Goal: Communication & Community: Answer question/provide support

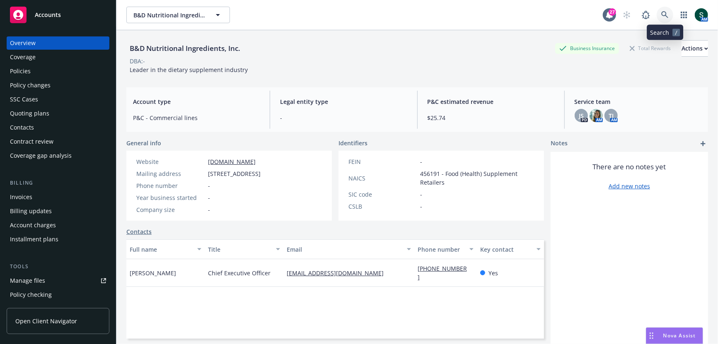
click at [671, 11] on link at bounding box center [665, 15] width 17 height 17
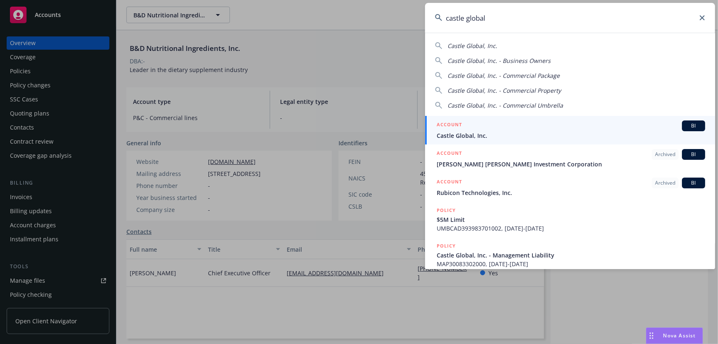
type input "castle global"
click at [470, 131] on span "Castle Global, Inc." at bounding box center [571, 135] width 268 height 9
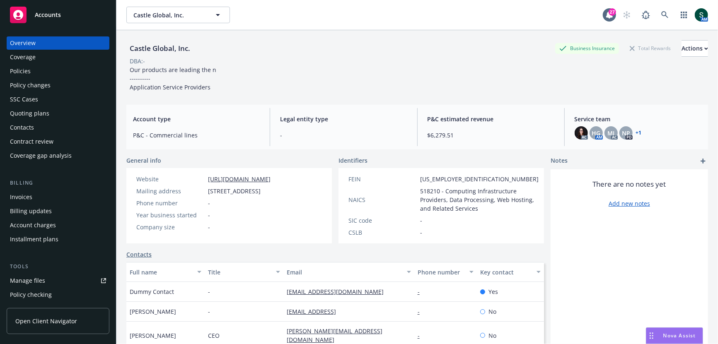
click at [664, 332] on span "Nova Assist" at bounding box center [679, 335] width 33 height 7
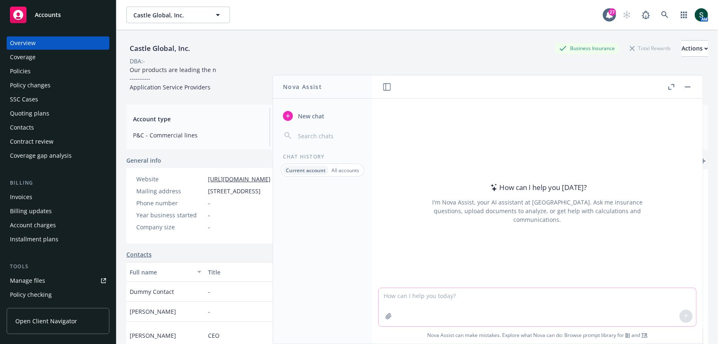
click at [513, 292] on textarea at bounding box center [537, 307] width 317 height 38
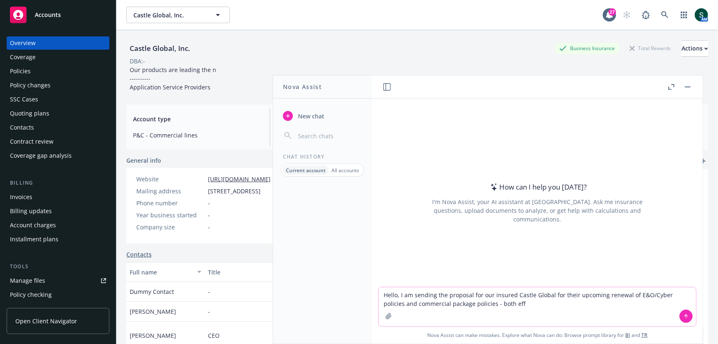
click at [664, 296] on textarea "Hello, I am sending the proposal for our insured Castle Global for their upcomi…" at bounding box center [537, 306] width 317 height 39
click at [413, 304] on textarea "Hello, I am sending the proposal for our insured Castle Global for their upcomi…" at bounding box center [537, 306] width 317 height 39
drag, startPoint x: 490, startPoint y: 307, endPoint x: 534, endPoint y: 302, distance: 43.8
click at [534, 302] on textarea "Hello, I am sending the proposal for our insured Castle Global for their upcomi…" at bounding box center [537, 306] width 317 height 39
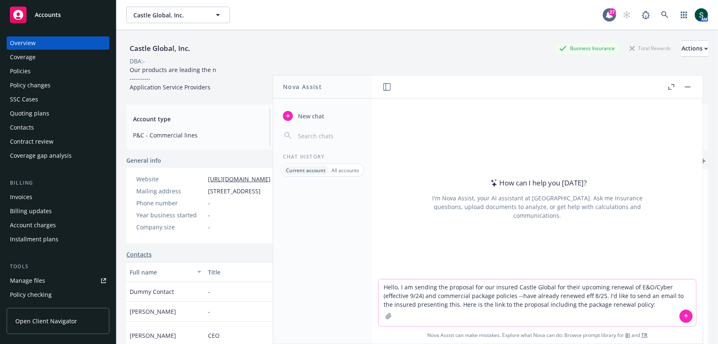
paste textarea "[URL][DOMAIN_NAME]"
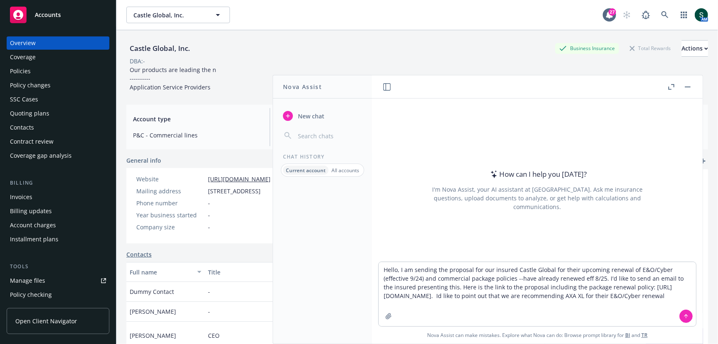
click at [33, 116] on div "Quoting plans" at bounding box center [29, 113] width 39 height 13
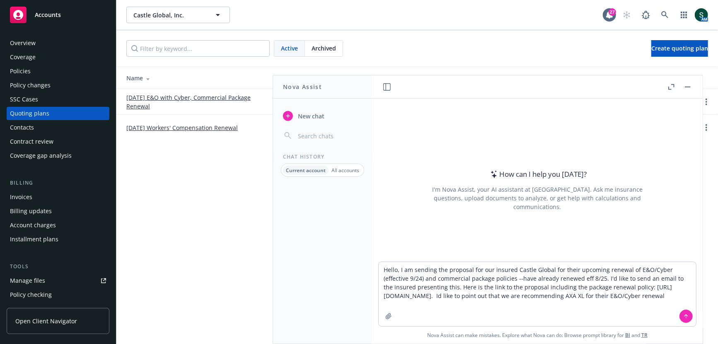
click at [26, 74] on div "Policies" at bounding box center [20, 71] width 21 height 13
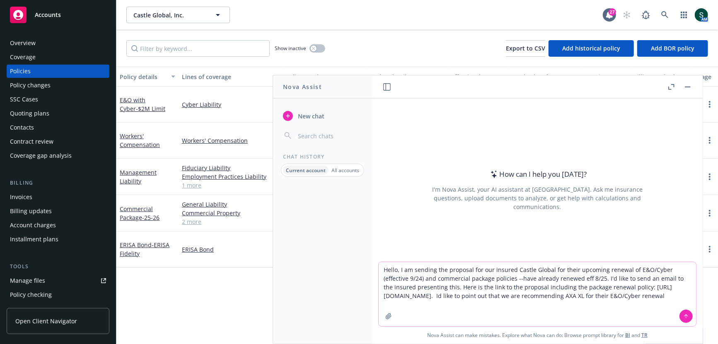
click at [537, 309] on textarea "Hello, I am sending the proposal for our insured Castle Global for their upcomi…" at bounding box center [537, 294] width 317 height 64
paste textarea "because they have full wrongful collection coverage and do not have pixel track…"
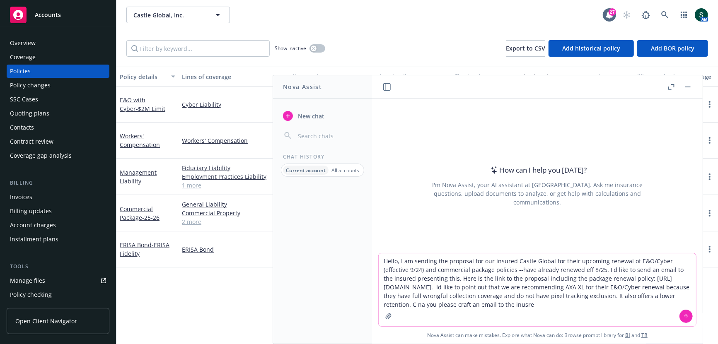
type textarea "Hello, I am sending the proposal for our insured Castle Global for their upcomi…"
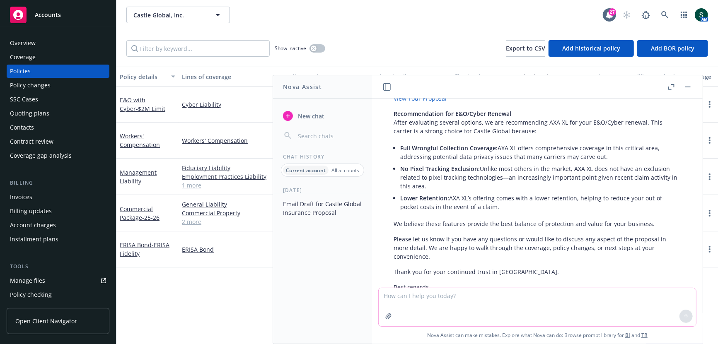
scroll to position [196, 0]
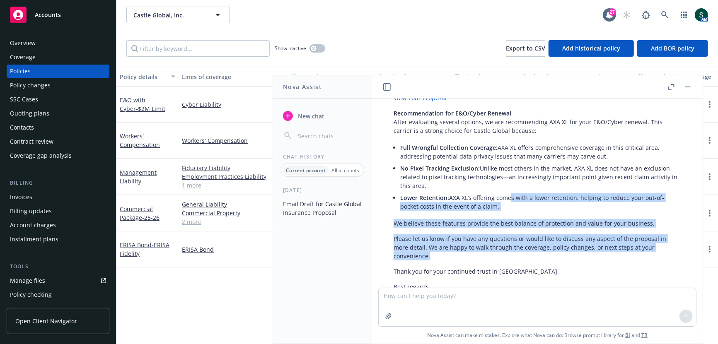
drag, startPoint x: 536, startPoint y: 254, endPoint x: 506, endPoint y: 200, distance: 60.6
click at [506, 200] on div "Certainly! Here is a professional email draft you can use to present the propos…" at bounding box center [537, 173] width 304 height 373
click at [506, 245] on p "Please let us know if you have any questions or would like to discuss any aspec…" at bounding box center [537, 247] width 287 height 26
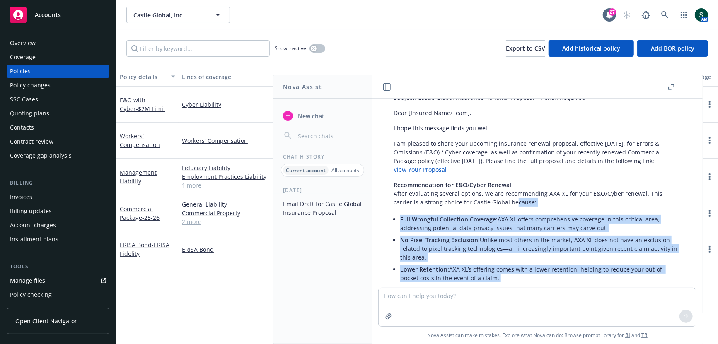
scroll to position [109, 0]
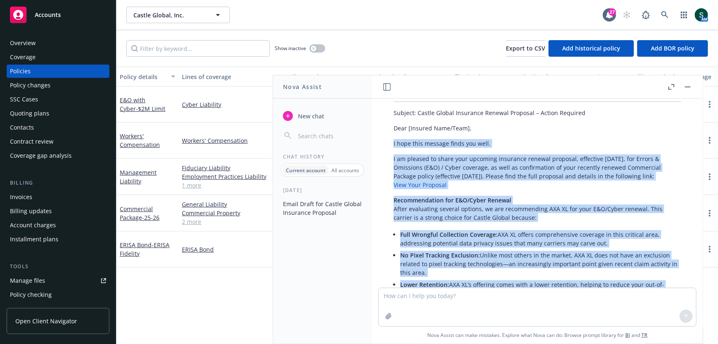
drag, startPoint x: 512, startPoint y: 237, endPoint x: 389, endPoint y: 143, distance: 154.9
click at [389, 143] on div "Certainly! Here is a professional email draft you can use to present the propos…" at bounding box center [537, 260] width 304 height 373
copy div "L ipsu dolo sitamet conse adi elit. S do eiusmod te incid utla etdolore magnaal…"
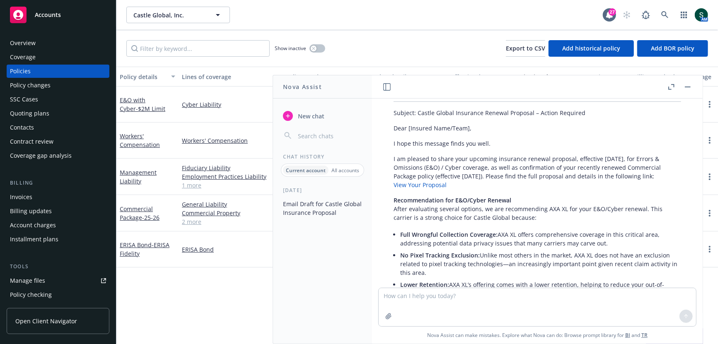
click at [693, 82] on header at bounding box center [537, 86] width 331 height 23
click at [686, 85] on button "button" at bounding box center [688, 87] width 10 height 10
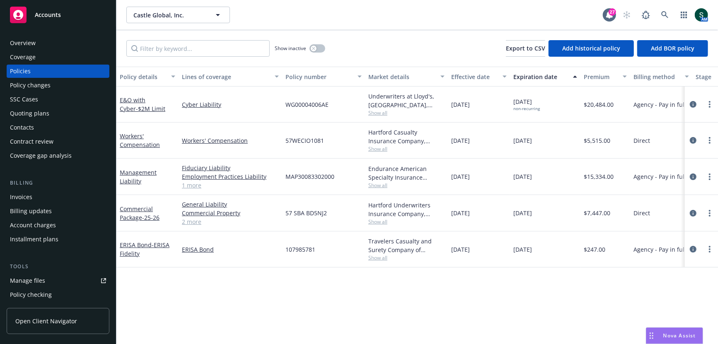
click at [53, 113] on div "Quoting plans" at bounding box center [58, 113] width 96 height 13
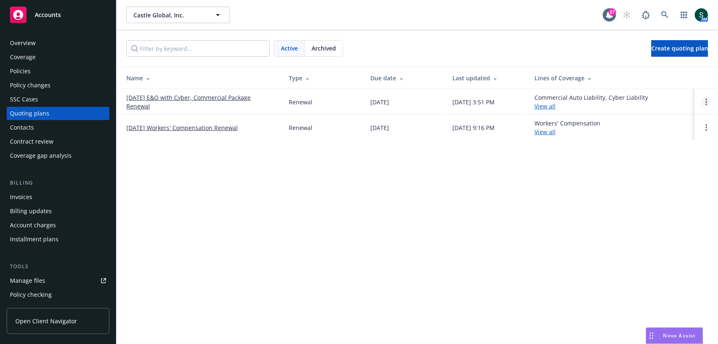
click at [708, 101] on link "Open options" at bounding box center [706, 102] width 10 height 10
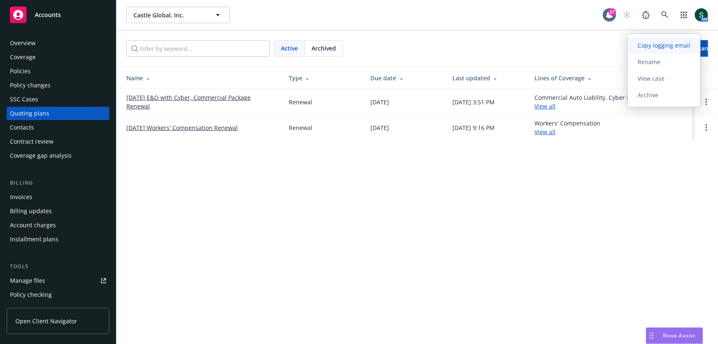
click at [665, 52] on link "Copy logging email" at bounding box center [664, 45] width 72 height 17
